Goal: Task Accomplishment & Management: Manage account settings

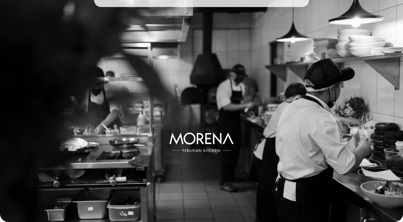
click at [186, 143] on div at bounding box center [201, 107] width 389 height 215
click at [204, 138] on div at bounding box center [201, 107] width 389 height 215
click at [240, 159] on div at bounding box center [201, 107] width 389 height 215
drag, startPoint x: 199, startPoint y: 97, endPoint x: 151, endPoint y: 30, distance: 82.2
click at [151, 30] on div at bounding box center [201, 107] width 389 height 215
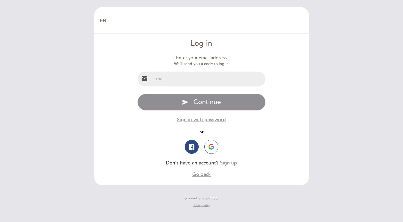
click at [203, 82] on input "email" at bounding box center [208, 78] width 115 height 15
type input "[EMAIL_ADDRESS][DOMAIN_NAME]"
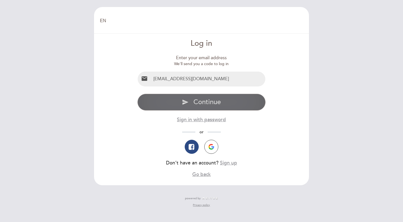
click at [210, 101] on span "Continue" at bounding box center [207, 102] width 27 height 8
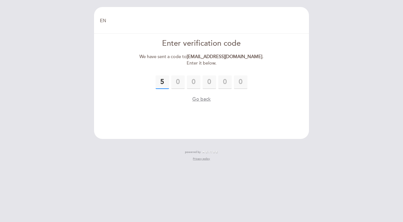
type input "5"
type input "3"
type input "4"
type input "3"
type input "8"
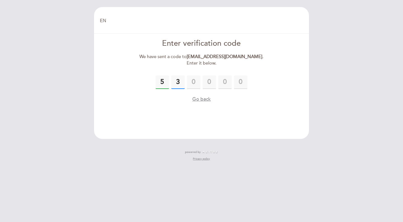
type input "3"
type input "4"
type input "3"
type input "8"
type input "1"
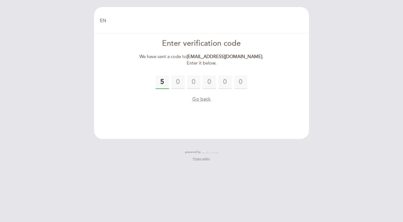
type input "5"
type input "1"
type input "3"
type input "4"
type input "3"
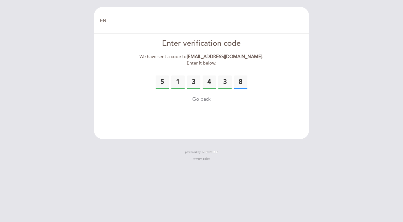
type input "8"
